Goal: Navigation & Orientation: Go to known website

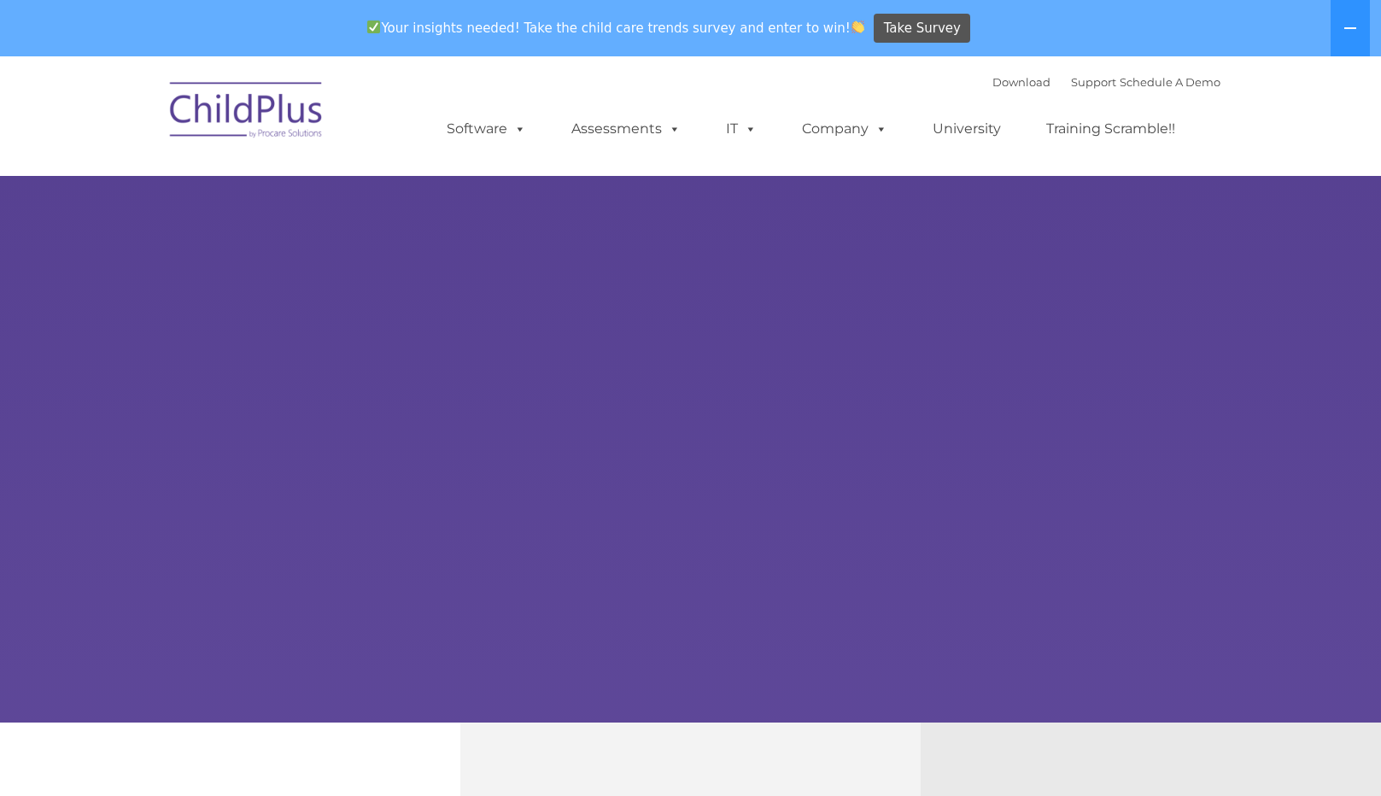
select select "MEDIUM"
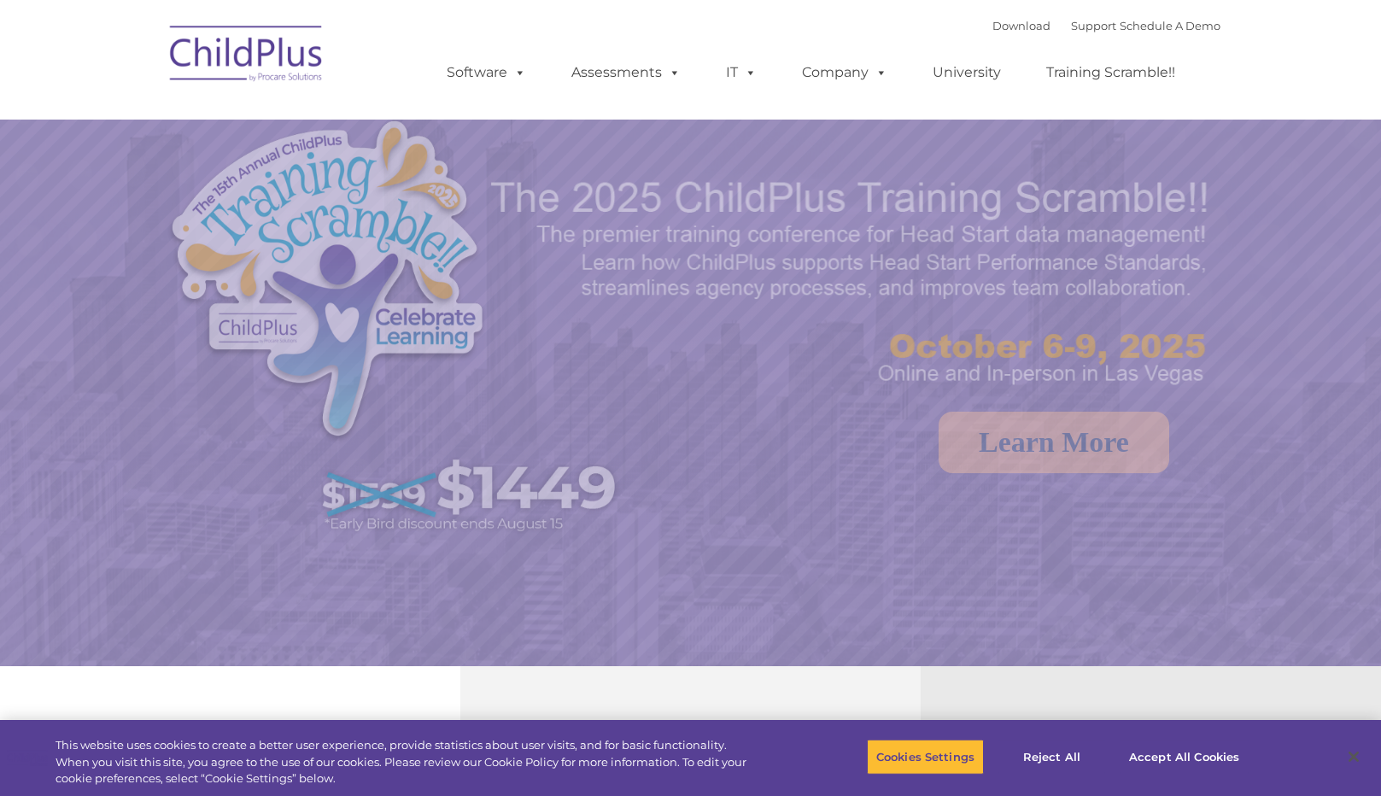
select select "MEDIUM"
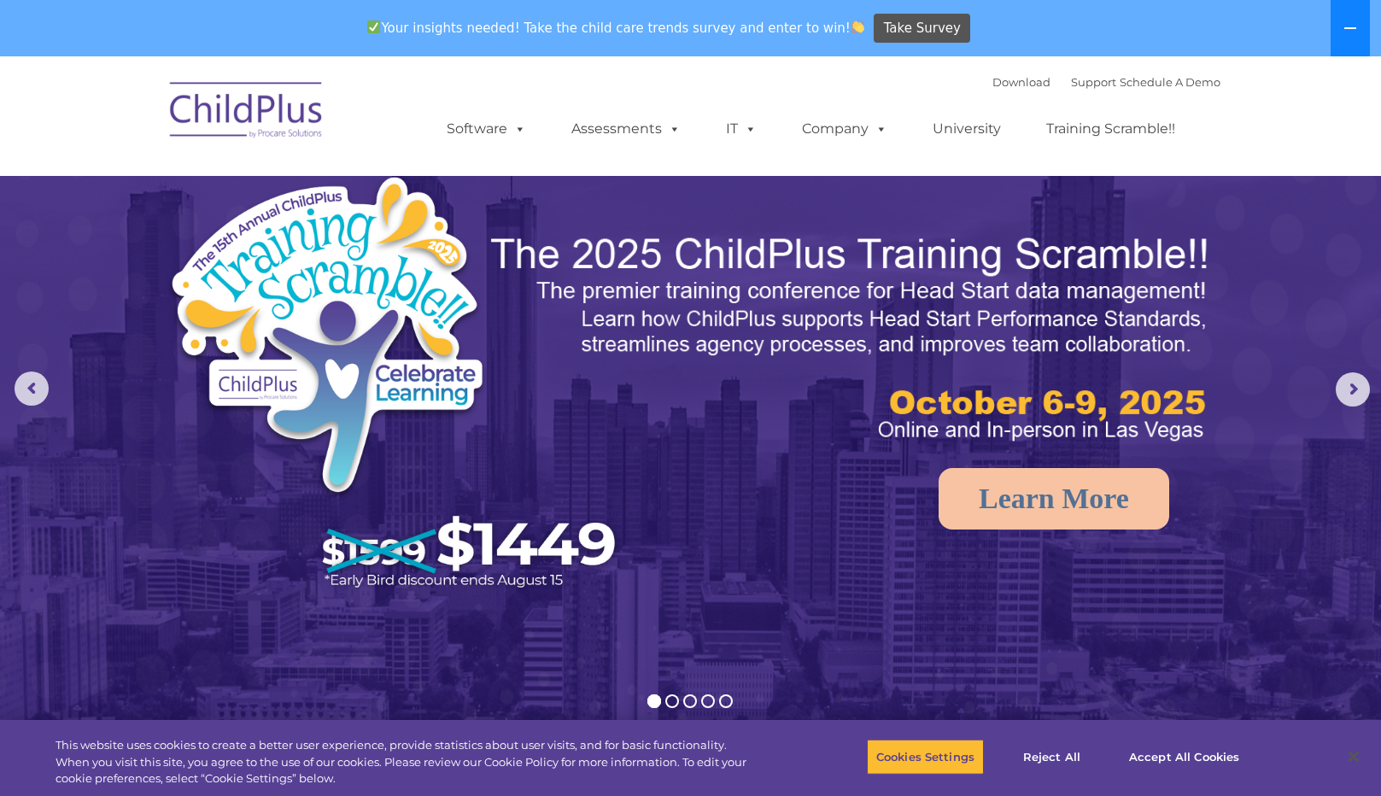
click at [1349, 27] on icon at bounding box center [1351, 28] width 12 height 2
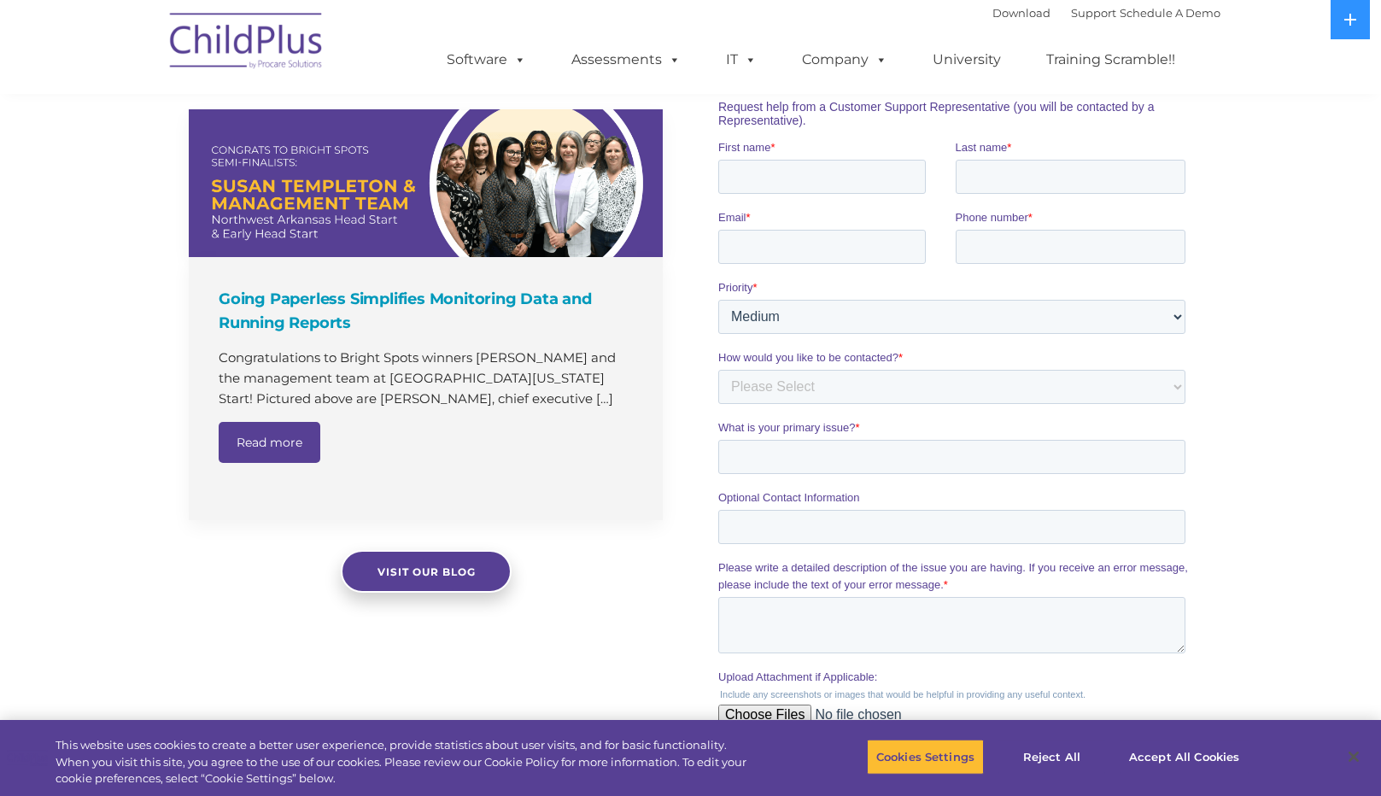
scroll to position [1133, 0]
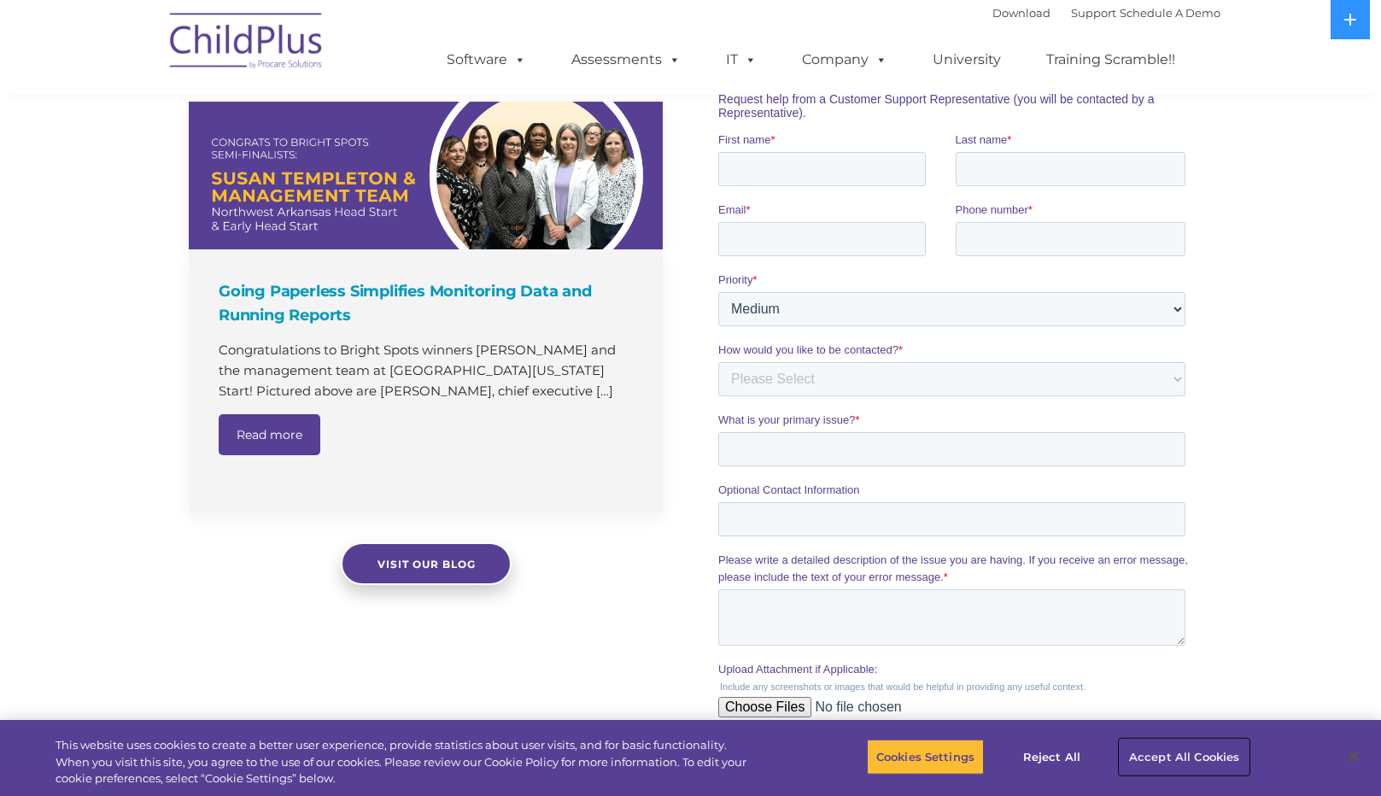
click at [1205, 760] on button "Accept All Cookies" at bounding box center [1184, 757] width 129 height 36
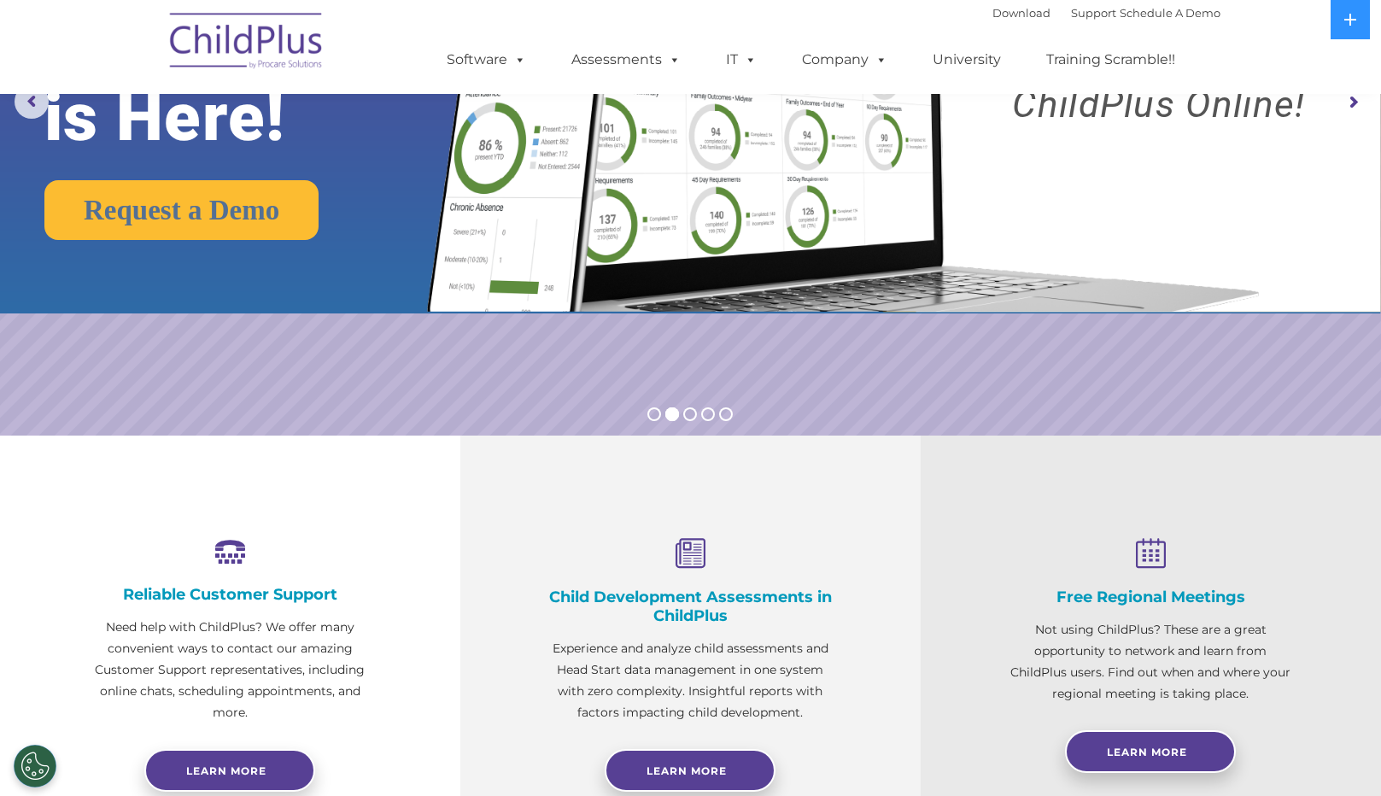
scroll to position [0, 0]
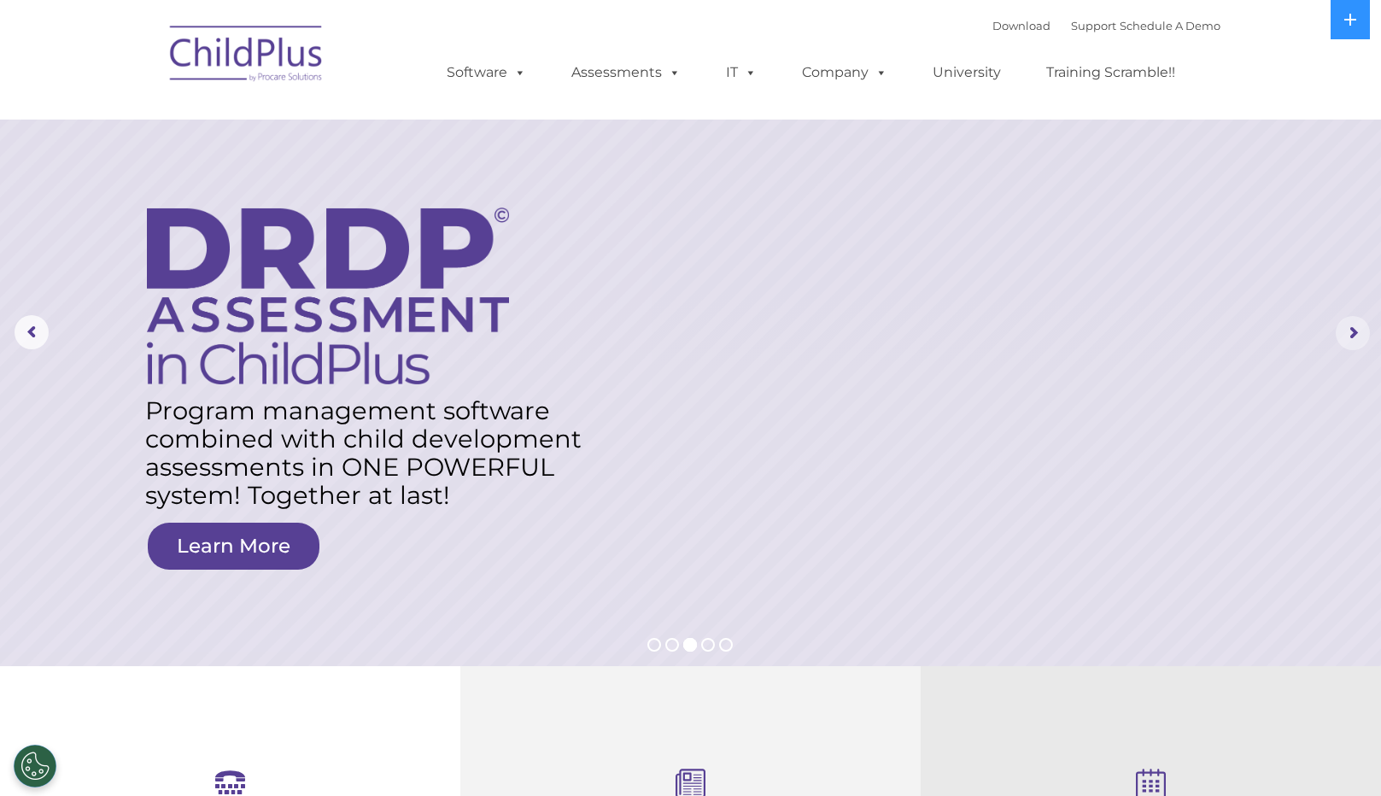
click at [1346, 329] on rs-arrow at bounding box center [1353, 333] width 34 height 34
